Goal: Task Accomplishment & Management: Use online tool/utility

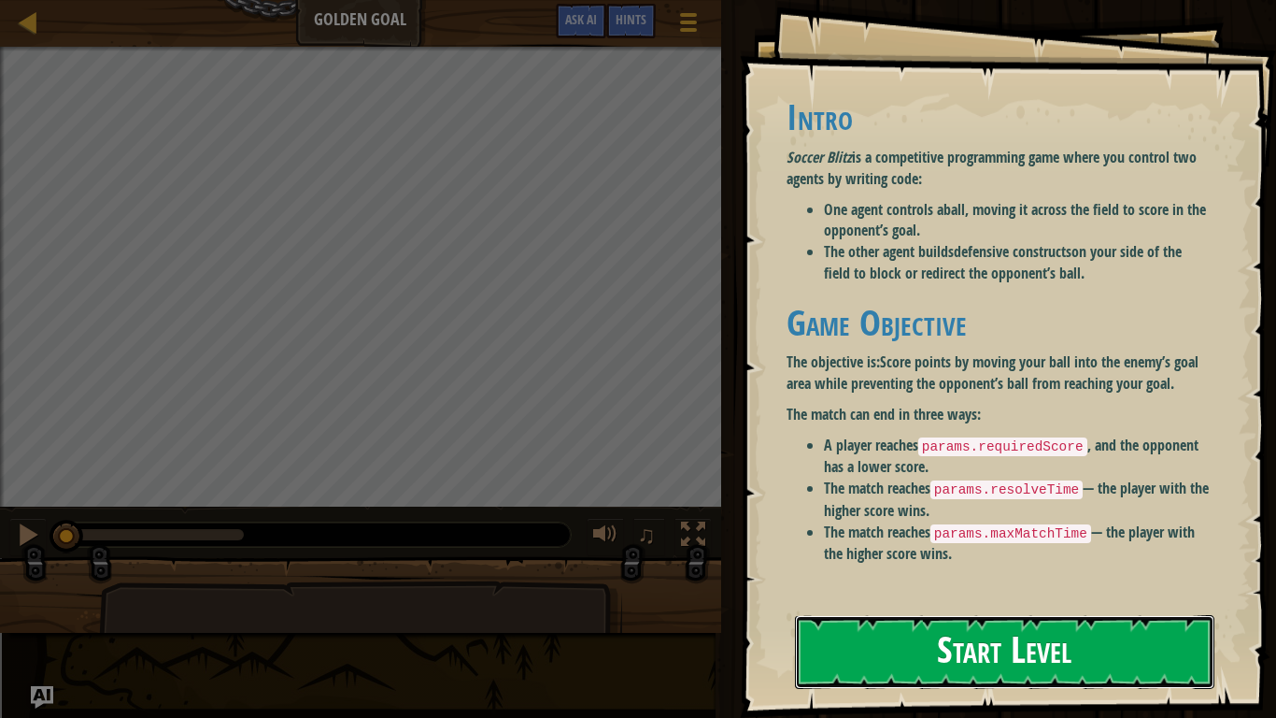
click at [1034, 656] on button "Start Level" at bounding box center [1005, 652] width 420 height 74
click at [993, 650] on button "Start Level" at bounding box center [1005, 652] width 420 height 74
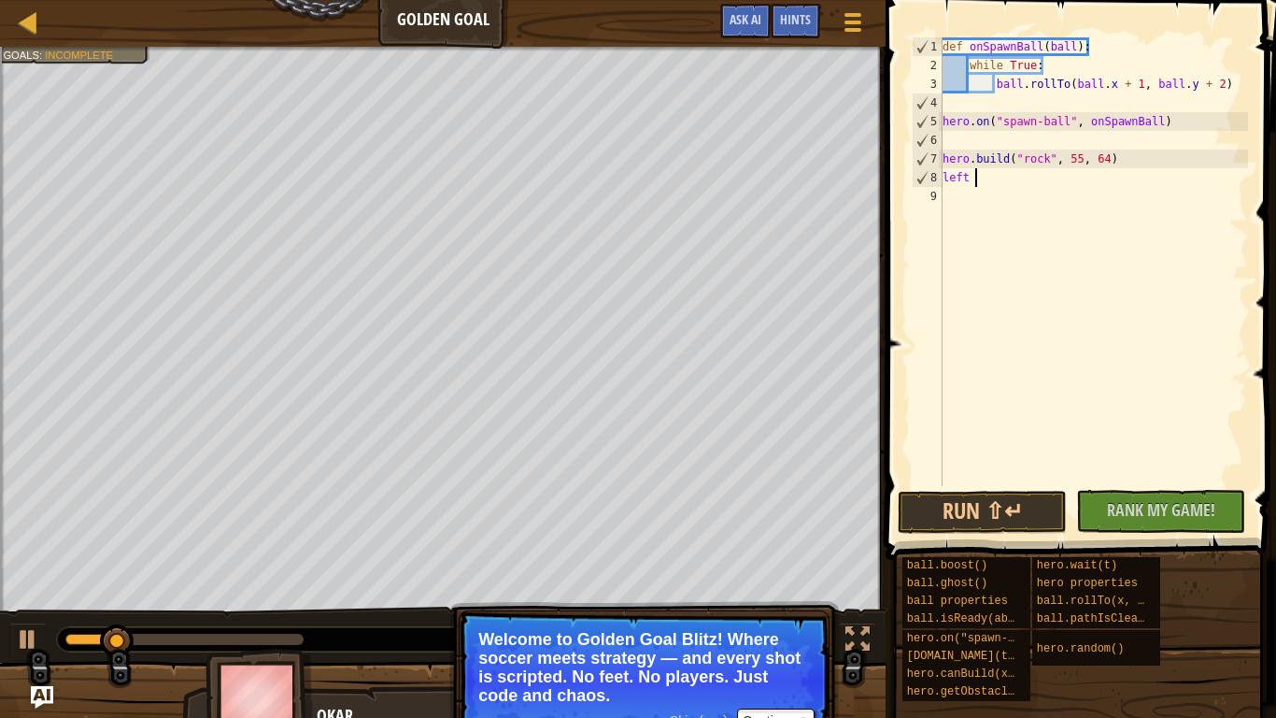
type textarea "left"
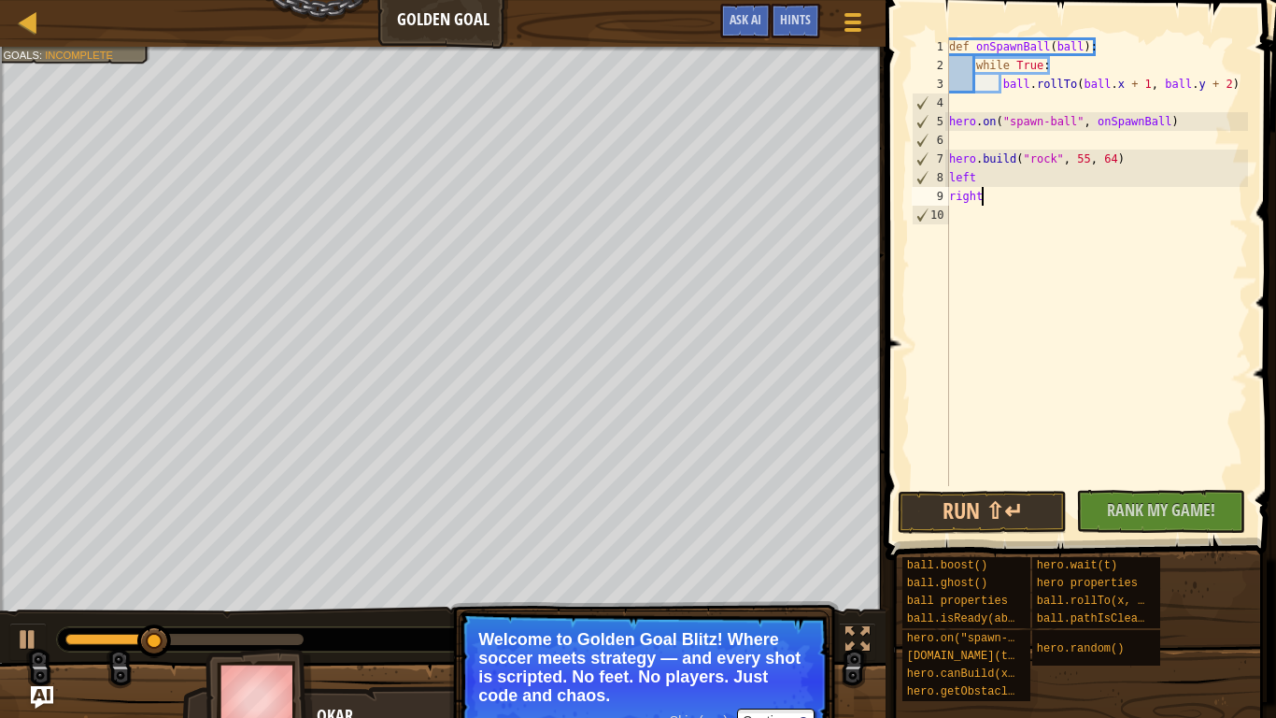
scroll to position [8, 4]
type textarea "right"
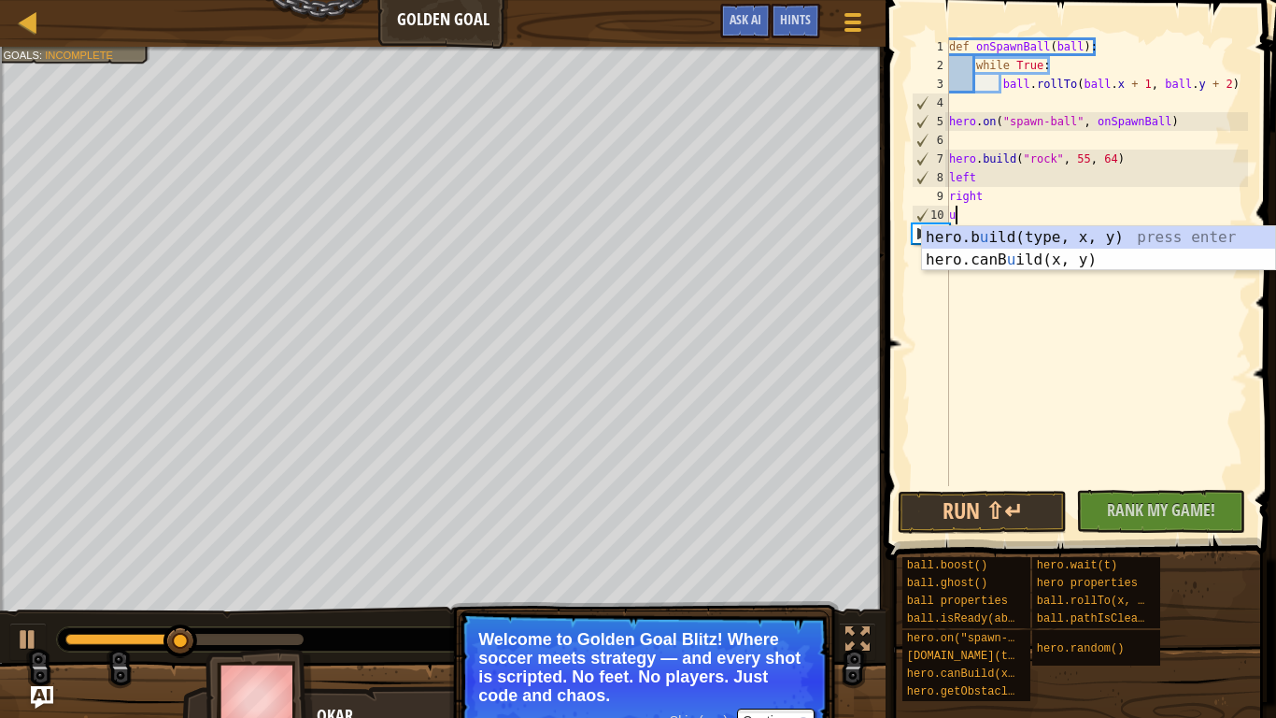
scroll to position [8, 1]
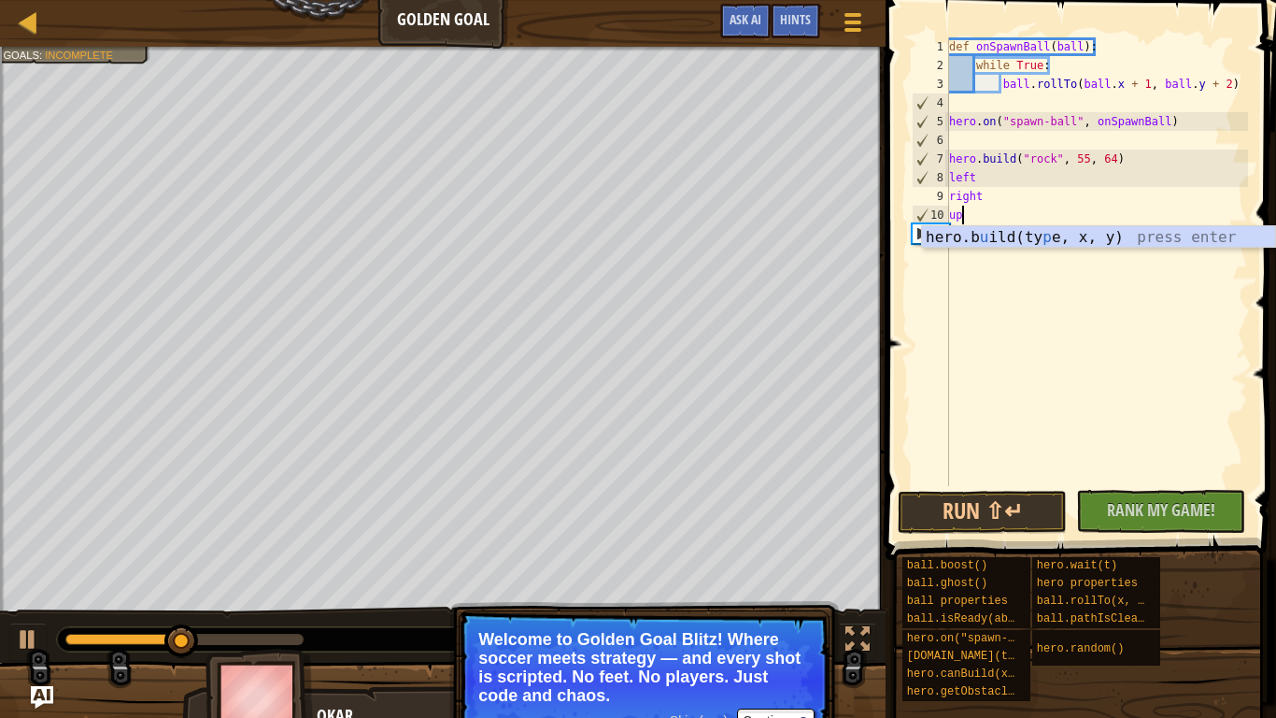
type textarea "up"
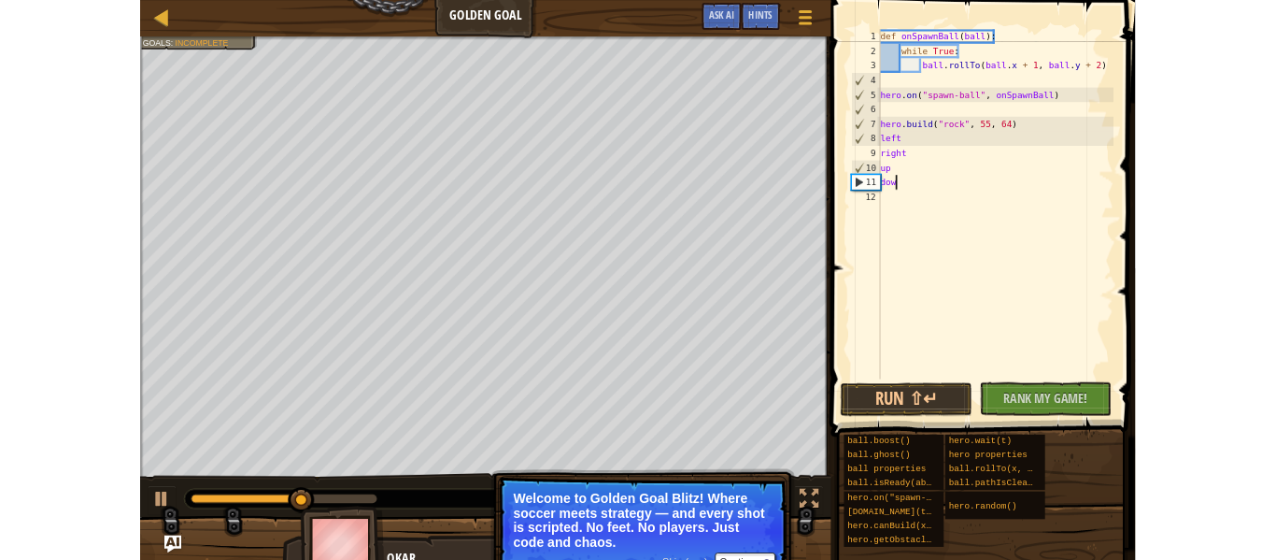
scroll to position [8, 3]
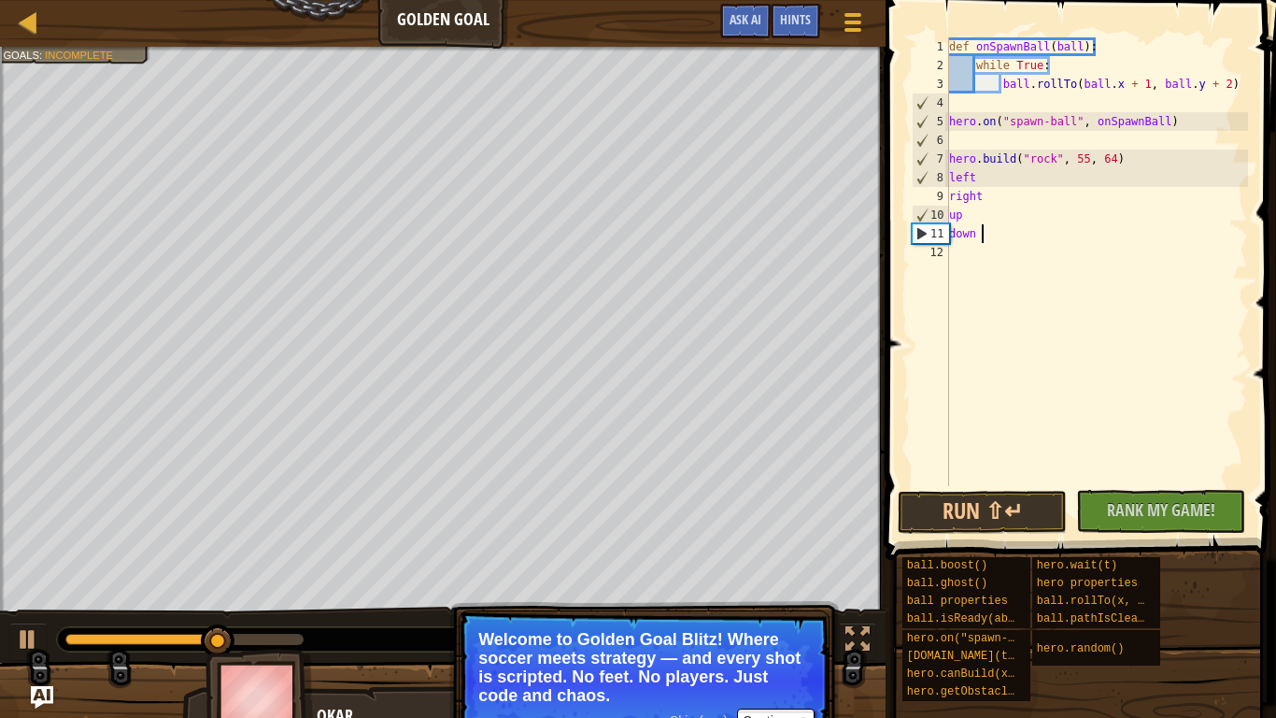
click at [913, 241] on div "11" at bounding box center [931, 233] width 36 height 19
click at [917, 232] on div "11" at bounding box center [931, 233] width 36 height 19
click at [921, 236] on div "11" at bounding box center [931, 233] width 36 height 19
type textarea "down"
click at [1159, 505] on span "Rank My Game!" at bounding box center [1161, 509] width 108 height 23
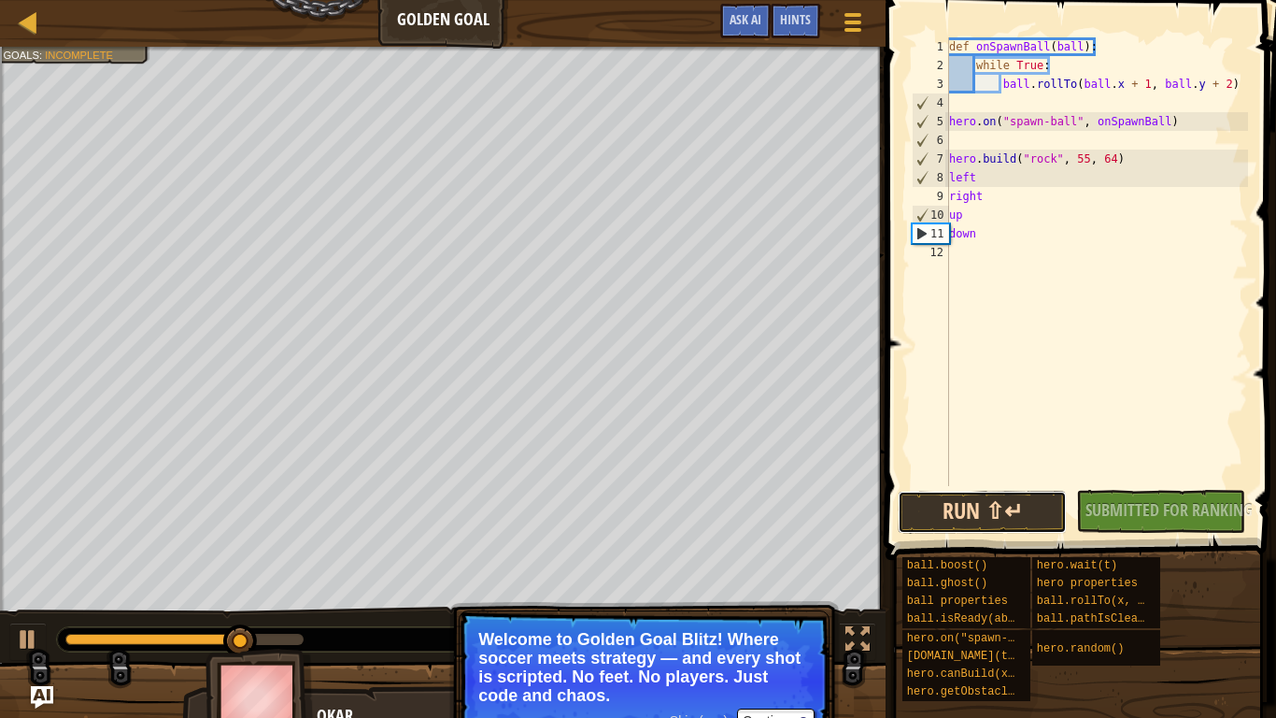
click at [1011, 516] on button "Run ⇧↵" at bounding box center [982, 512] width 169 height 43
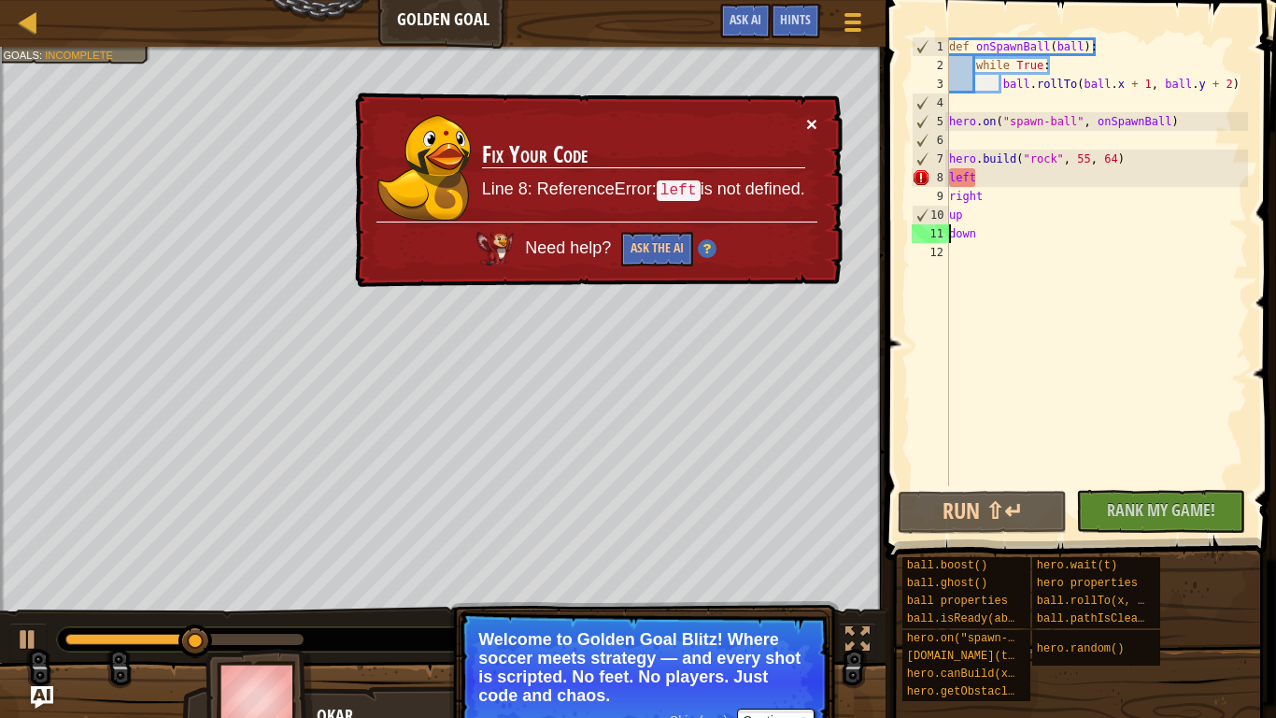
click at [817, 131] on button "×" at bounding box center [811, 124] width 11 height 20
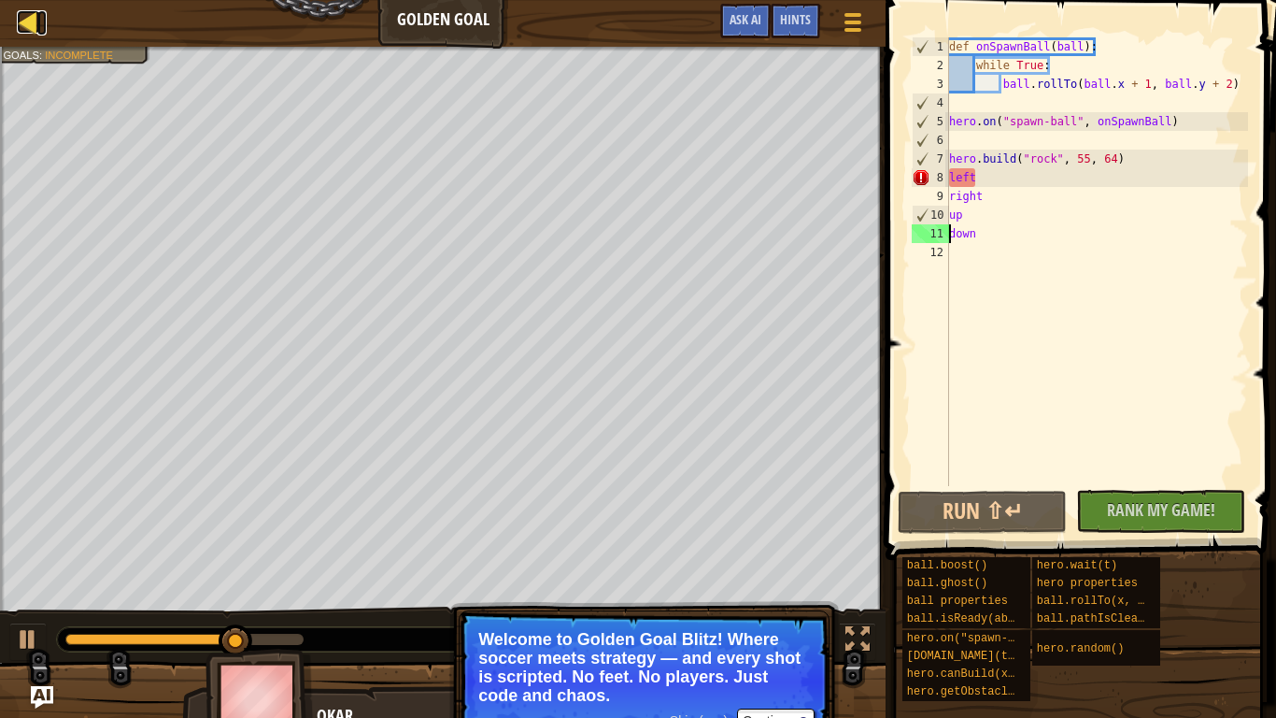
click at [27, 16] on div at bounding box center [28, 21] width 23 height 23
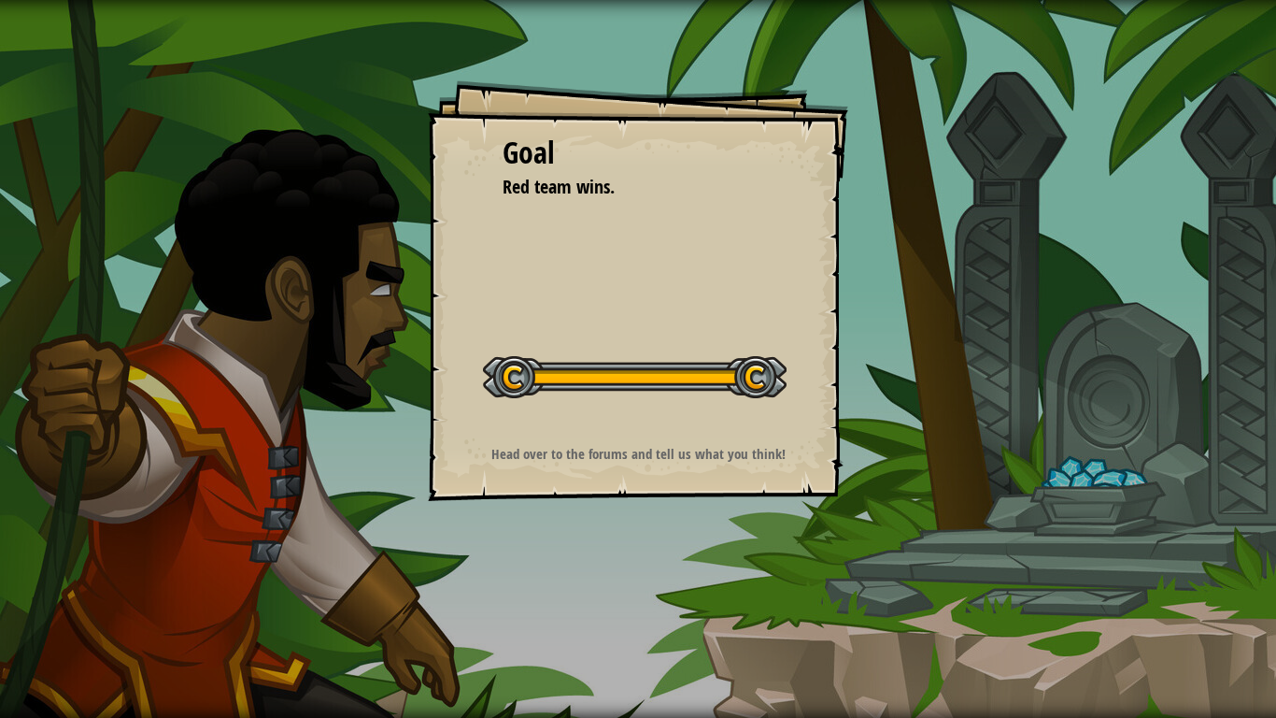
click at [856, 221] on div "Run ⇧↵ No New Code to Rank Rank My Game! Submitting... Submitted for Ranking Fa…" at bounding box center [996, 354] width 561 height 708
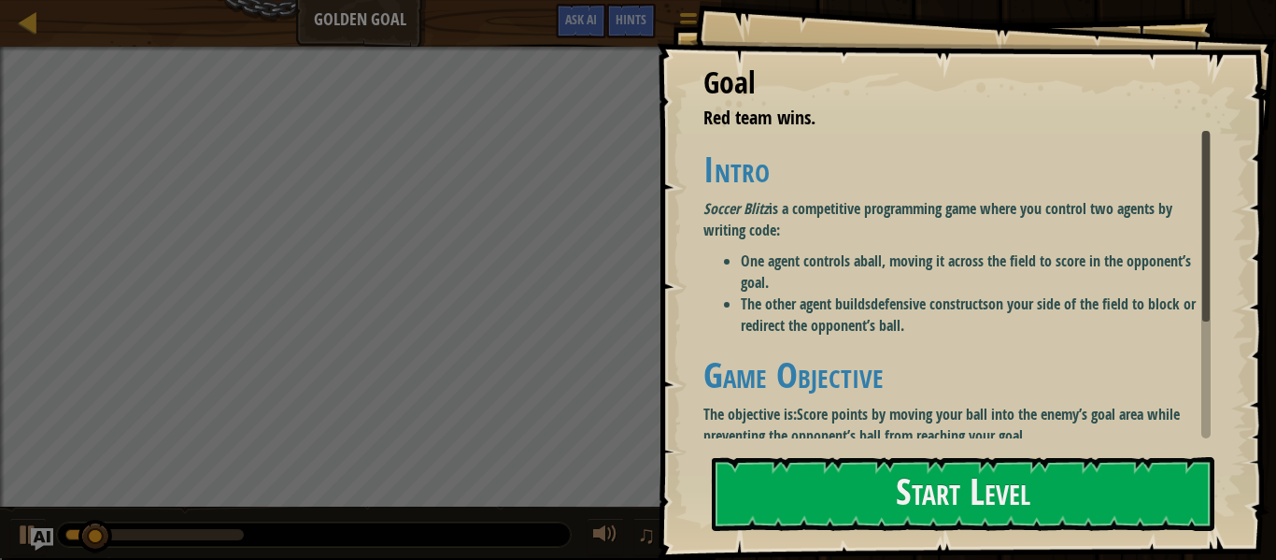
click at [14, 25] on div "Ladder Golden Goal Game Menu Done Hints Ask AI" at bounding box center [360, 23] width 721 height 47
click at [24, 23] on div at bounding box center [28, 21] width 23 height 23
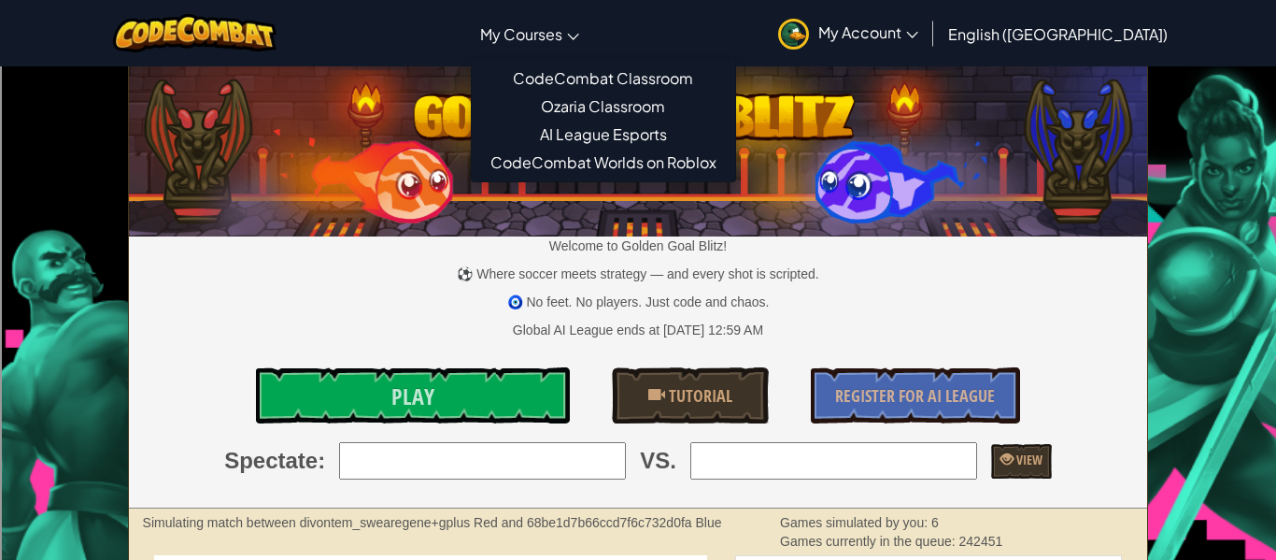
click at [562, 26] on span "My Courses" at bounding box center [521, 34] width 82 height 20
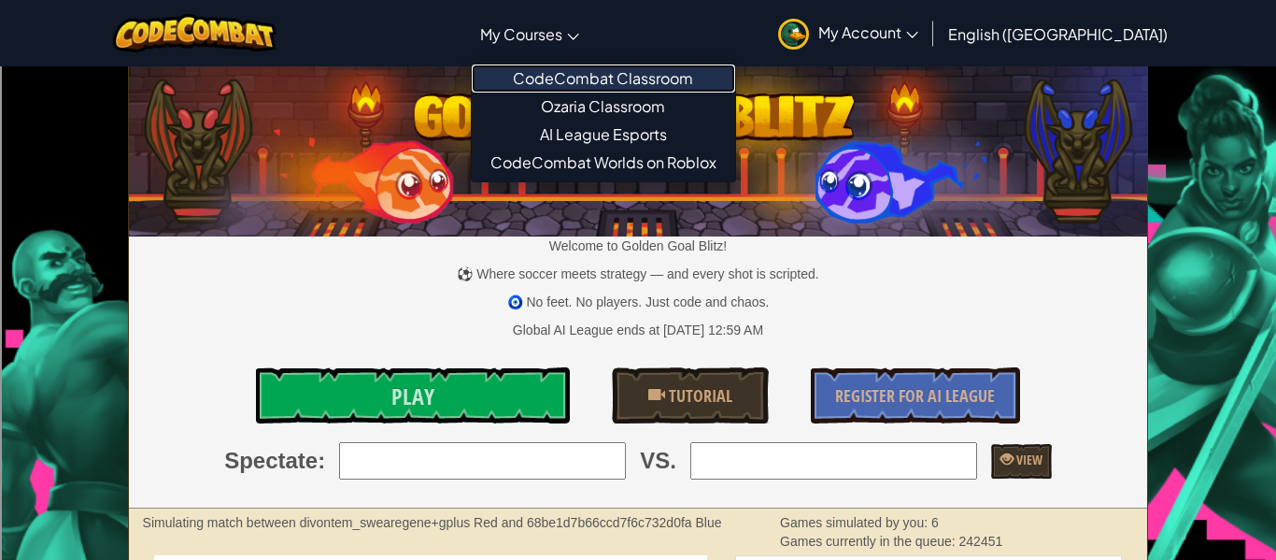
click at [625, 84] on link "CodeCombat Classroom" at bounding box center [603, 78] width 263 height 28
